Goal: Communication & Community: Ask a question

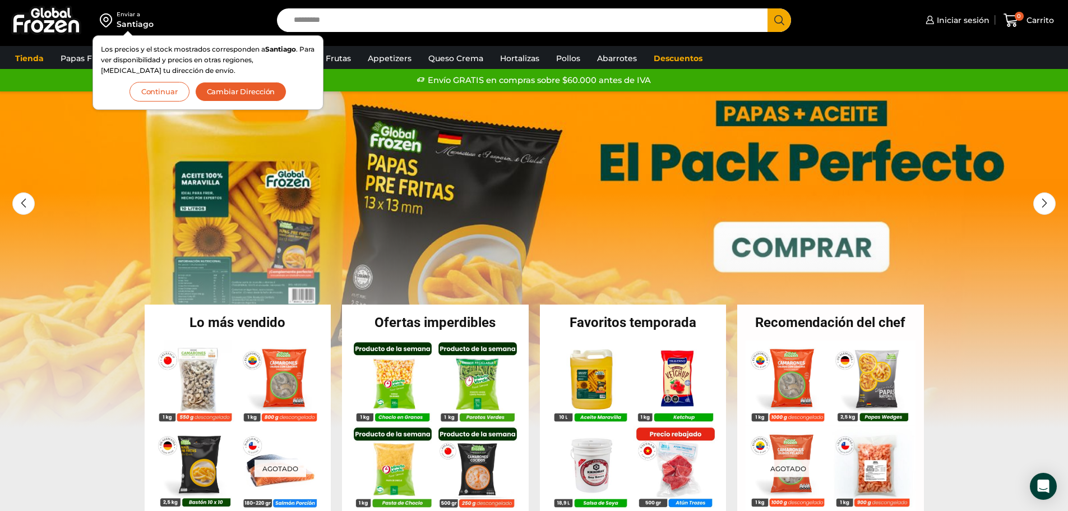
click at [150, 97] on button "Continuar" at bounding box center [160, 92] width 60 height 20
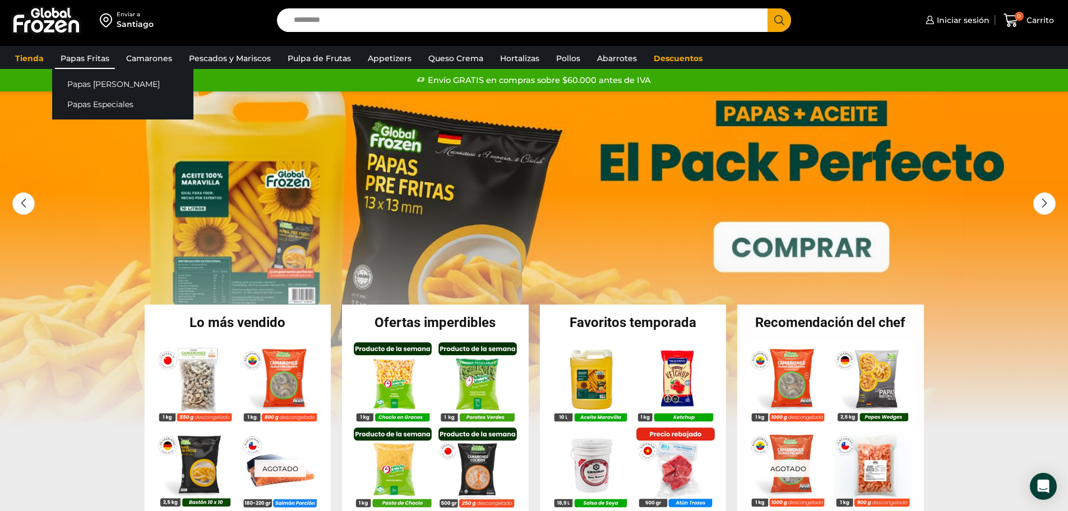
click at [90, 53] on link "Papas Fritas" at bounding box center [85, 58] width 60 height 21
click at [90, 85] on link "Papas [PERSON_NAME]" at bounding box center [122, 83] width 141 height 21
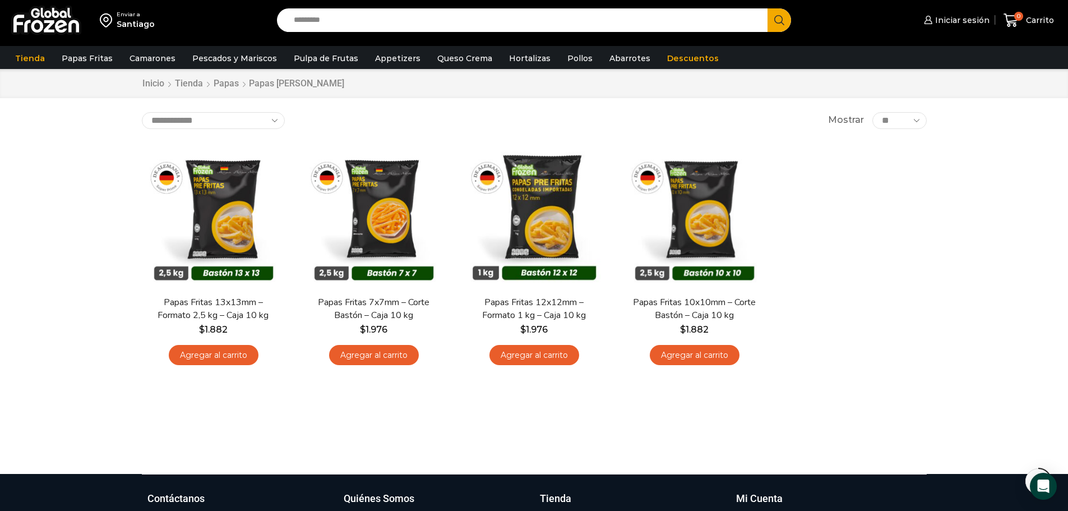
scroll to position [56, 0]
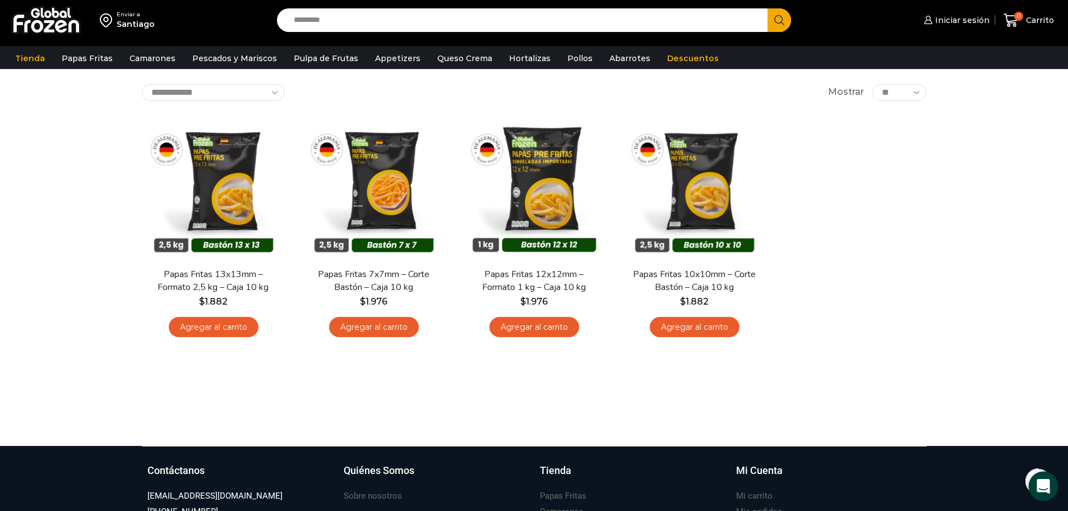
click at [1045, 483] on icon "Open Intercom Messenger" at bounding box center [1043, 486] width 13 height 15
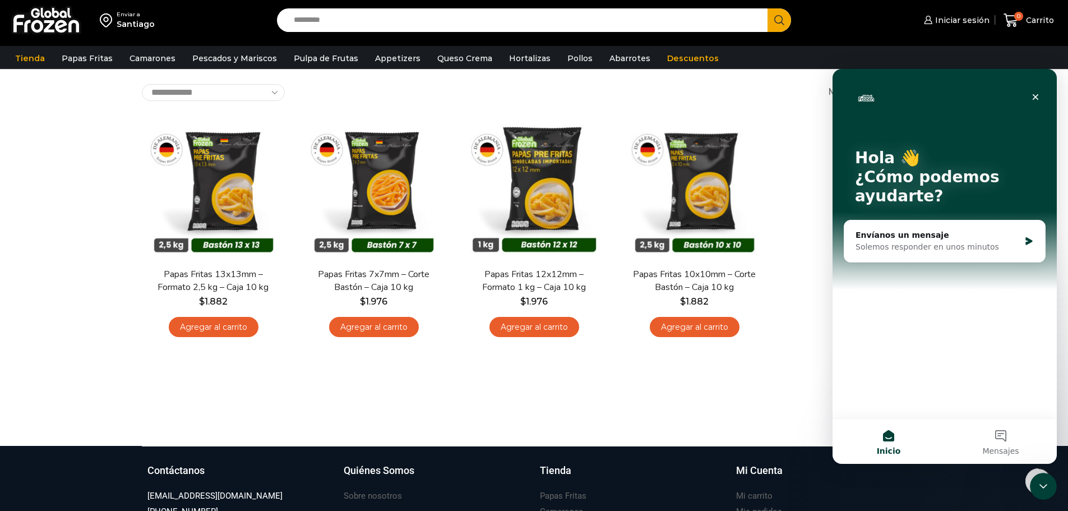
scroll to position [0, 0]
click at [987, 430] on button "Mensajes" at bounding box center [1001, 441] width 112 height 45
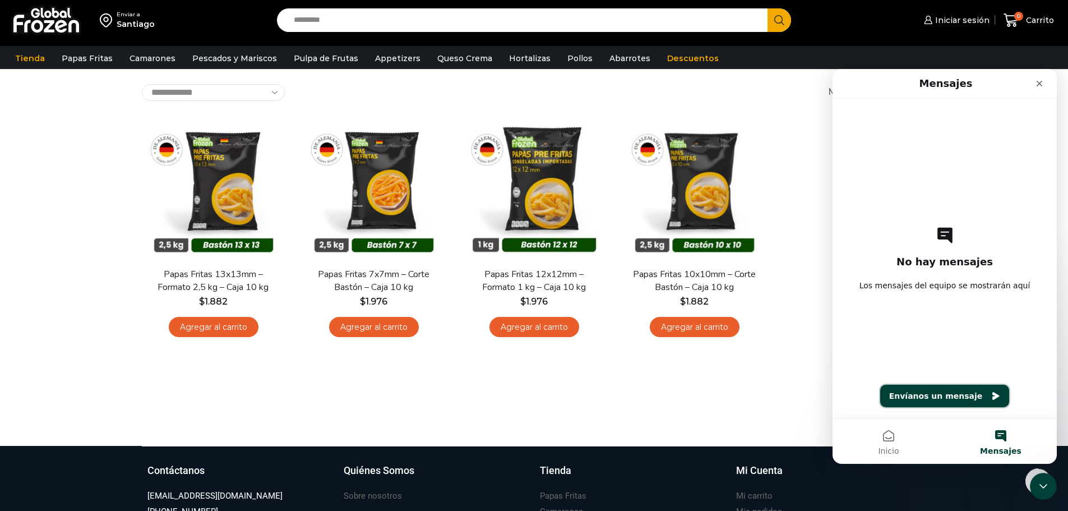
click at [991, 396] on icon "Envíanos un mensaje" at bounding box center [995, 395] width 9 height 9
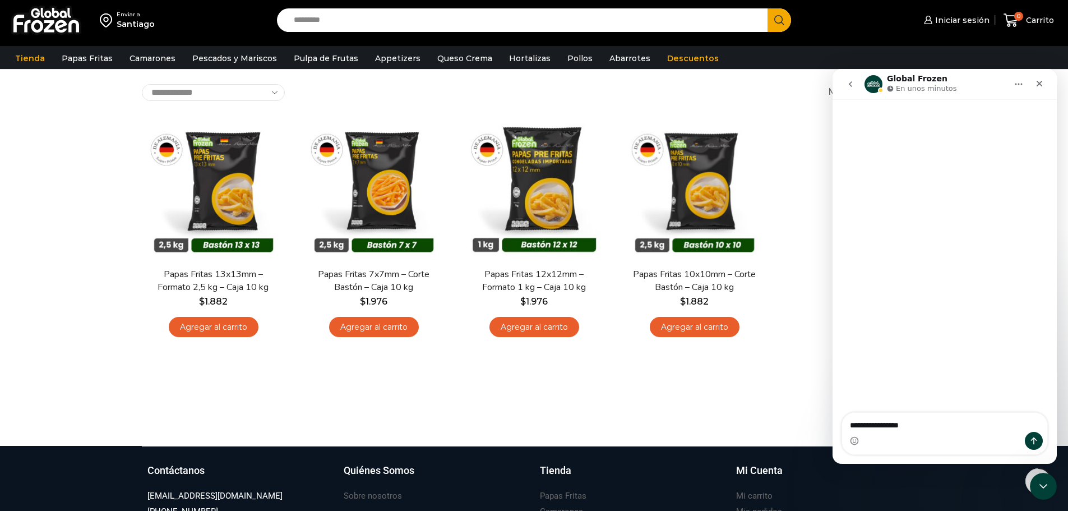
type textarea "**********"
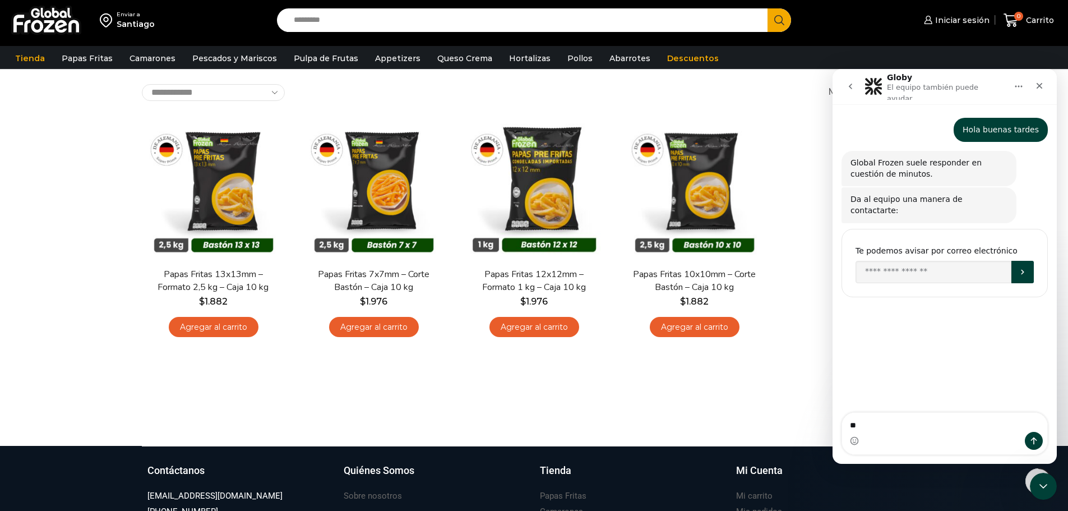
type textarea "*"
click at [957, 261] on input "Enter your email" at bounding box center [934, 272] width 156 height 22
type input "**********"
click at [1020, 267] on icon "Enviar" at bounding box center [1022, 271] width 9 height 9
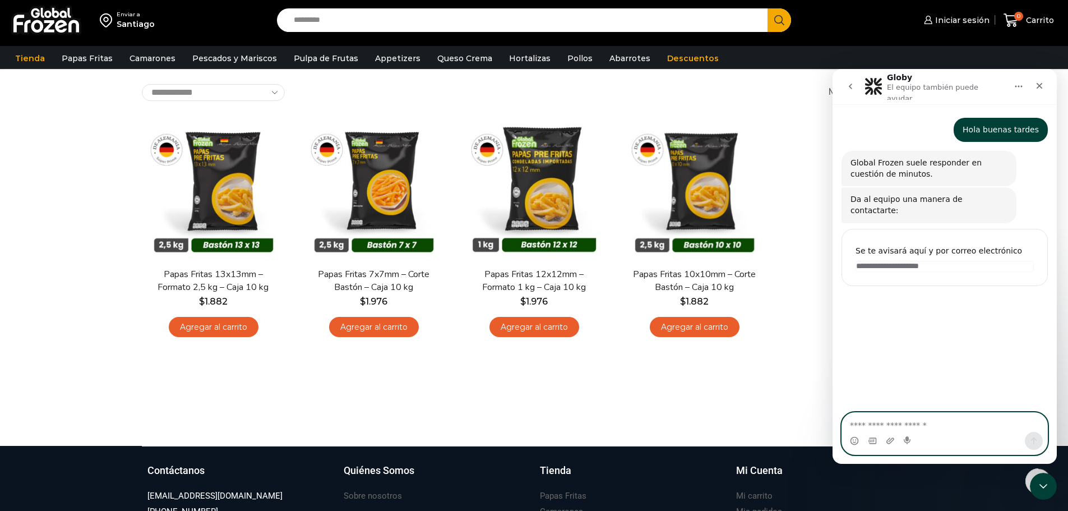
click at [913, 430] on textarea "Escribe un mensaje..." at bounding box center [944, 422] width 205 height 19
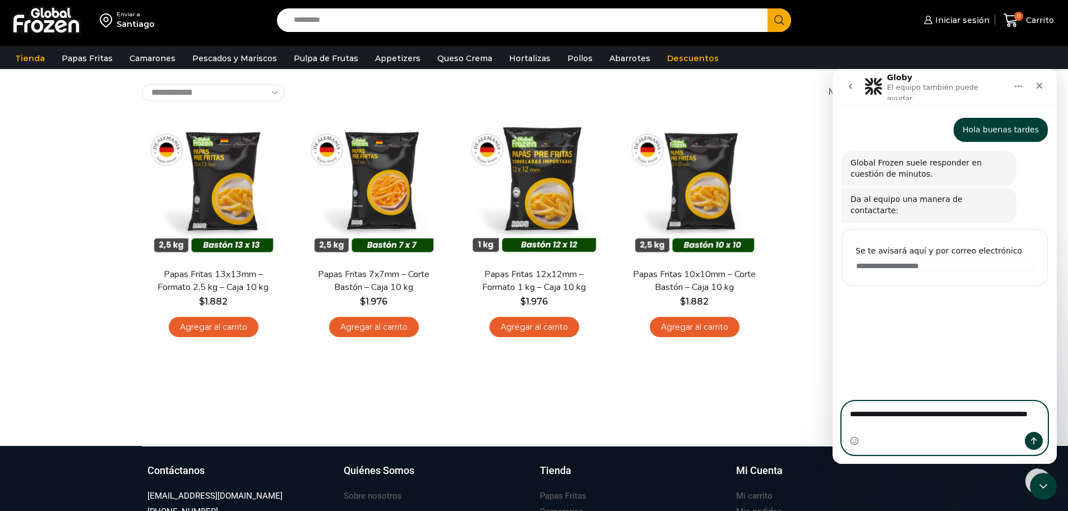
type textarea "**********"
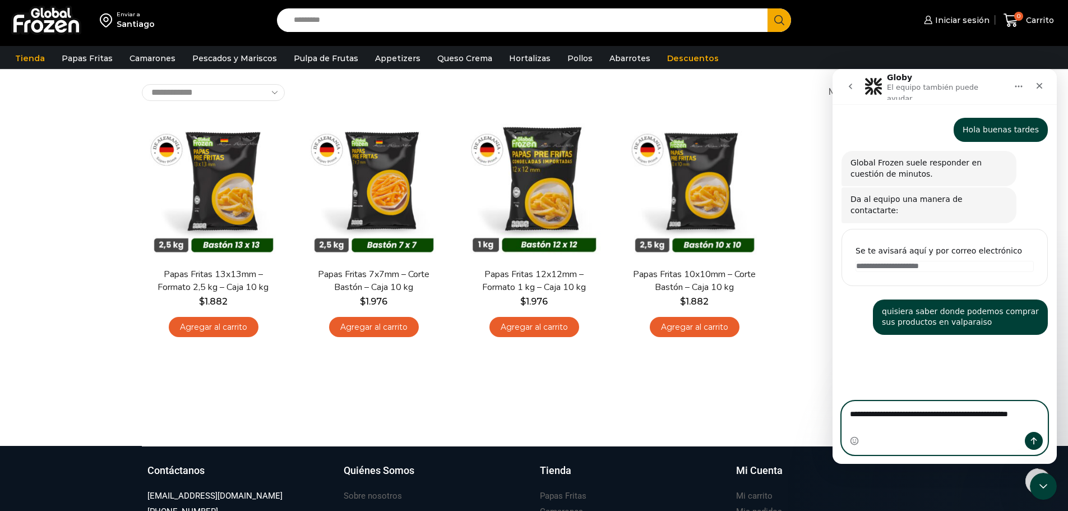
type textarea "**********"
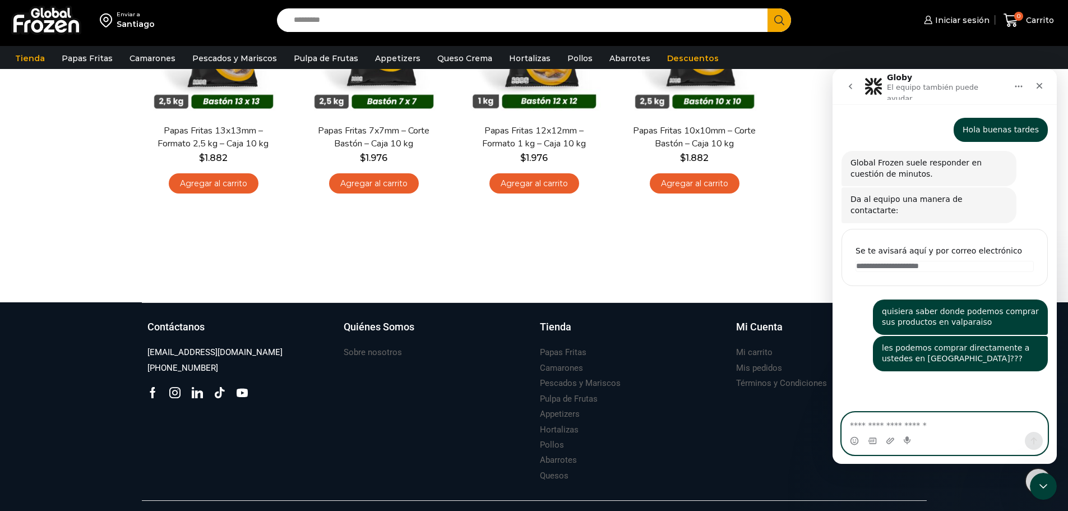
scroll to position [228, 0]
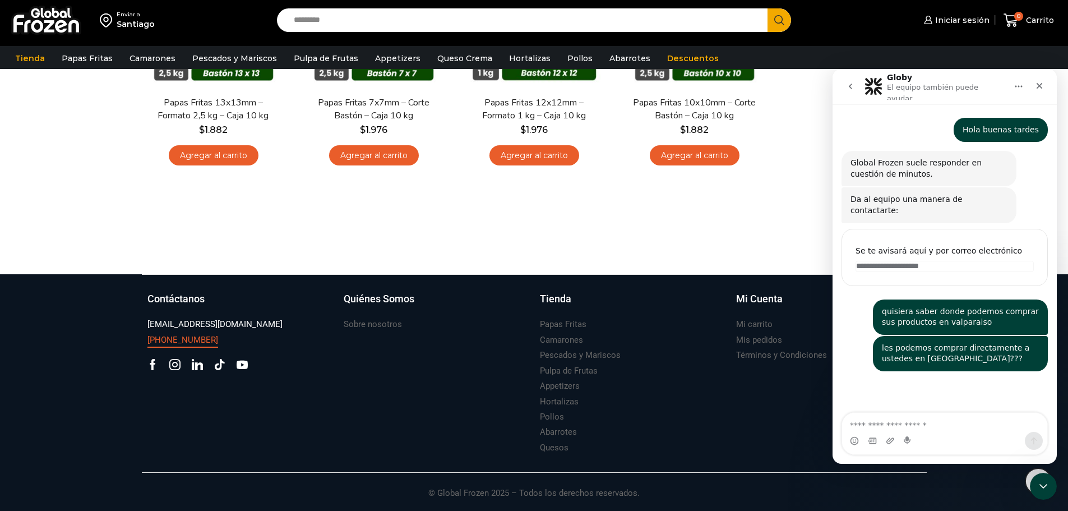
click at [179, 335] on h3 "[PHONE_NUMBER]" at bounding box center [182, 340] width 71 height 12
click at [948, 86] on p "El equipo también puede ayudar" at bounding box center [946, 90] width 118 height 17
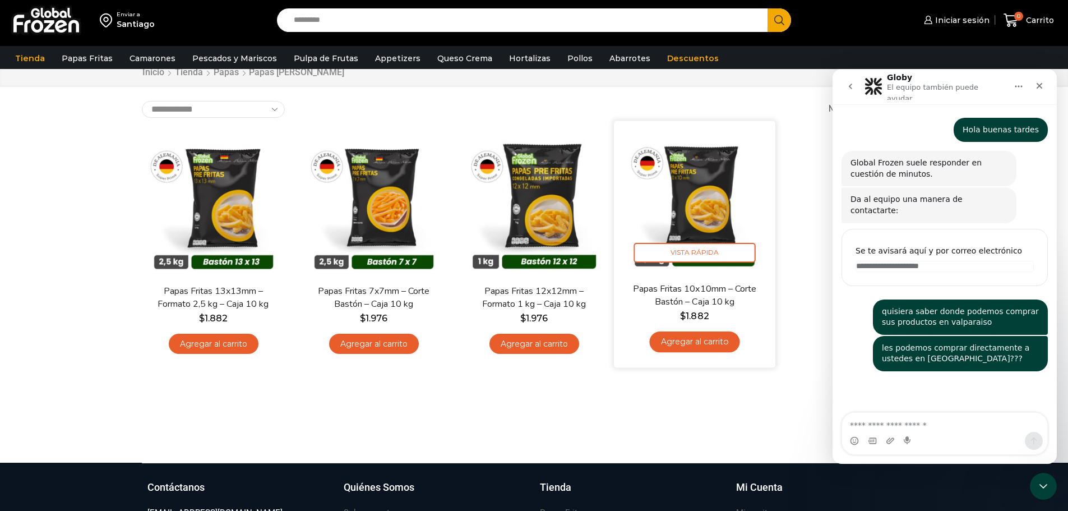
scroll to position [0, 0]
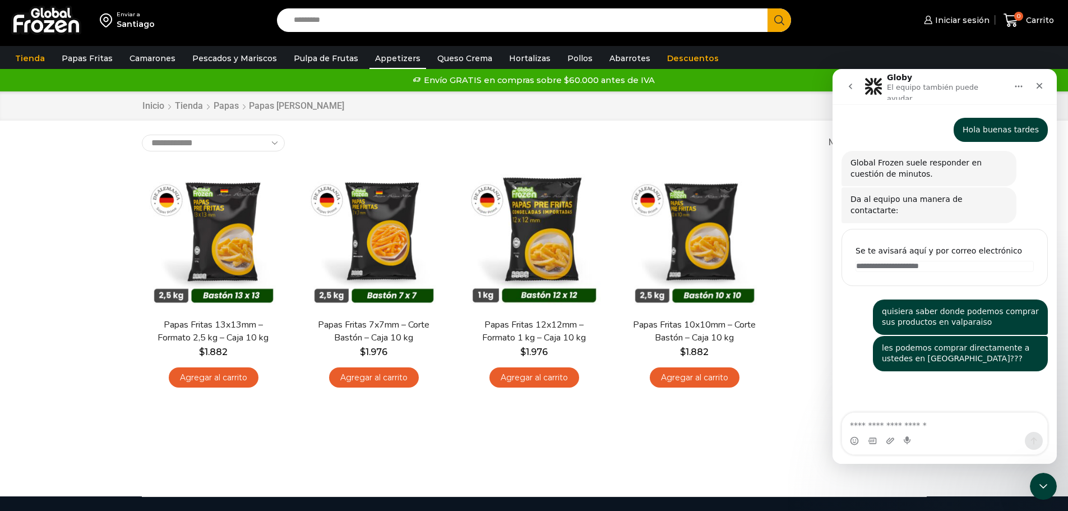
click at [392, 59] on link "Appetizers" at bounding box center [397, 58] width 57 height 21
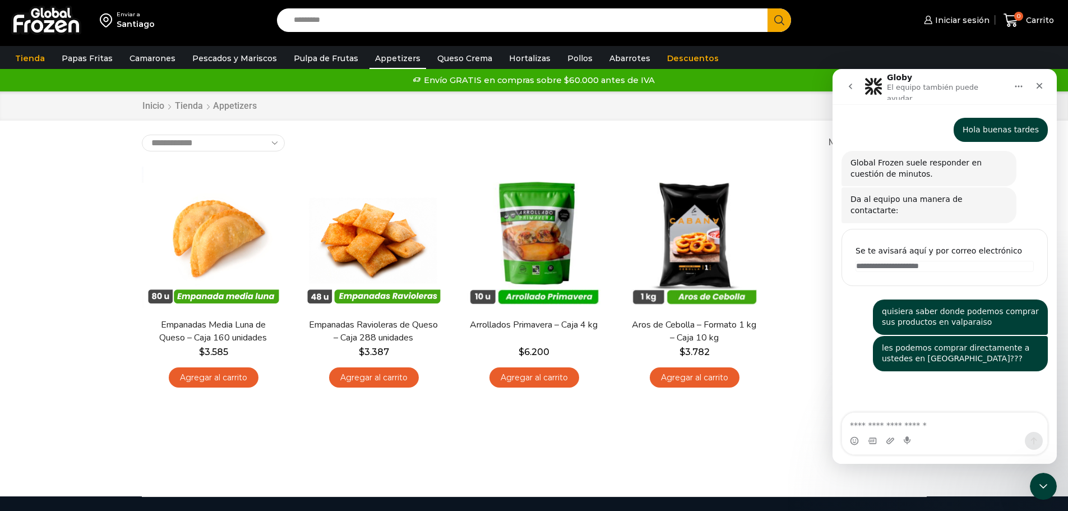
drag, startPoint x: 365, startPoint y: 445, endPoint x: 958, endPoint y: 501, distance: 595.3
click at [404, 470] on div "Enviar a Santiago Search input Search Iniciar sesión" at bounding box center [534, 248] width 1068 height 496
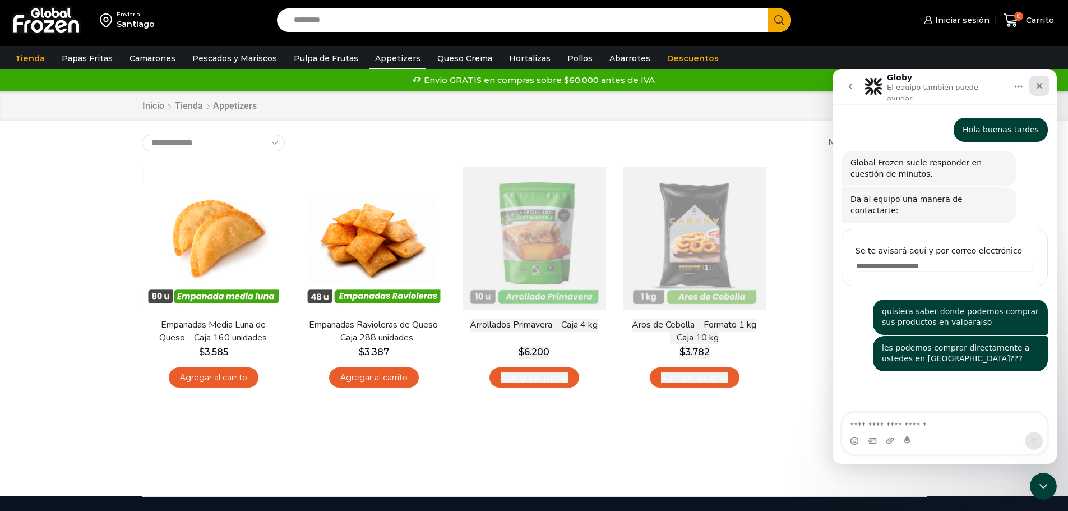
click at [1040, 81] on icon "Cerrar" at bounding box center [1039, 85] width 9 height 9
